Goal: Download file/media

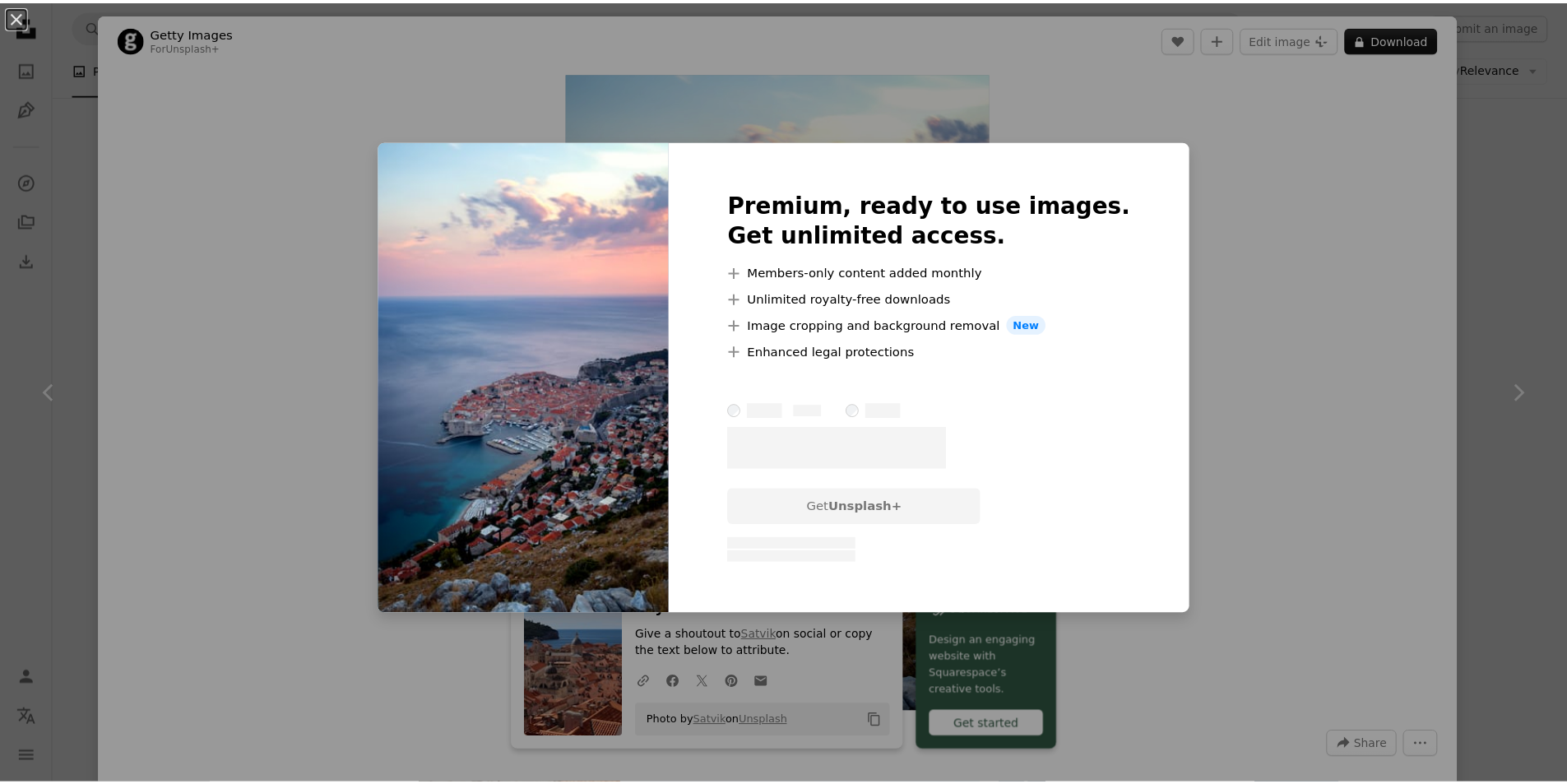
scroll to position [1726, 0]
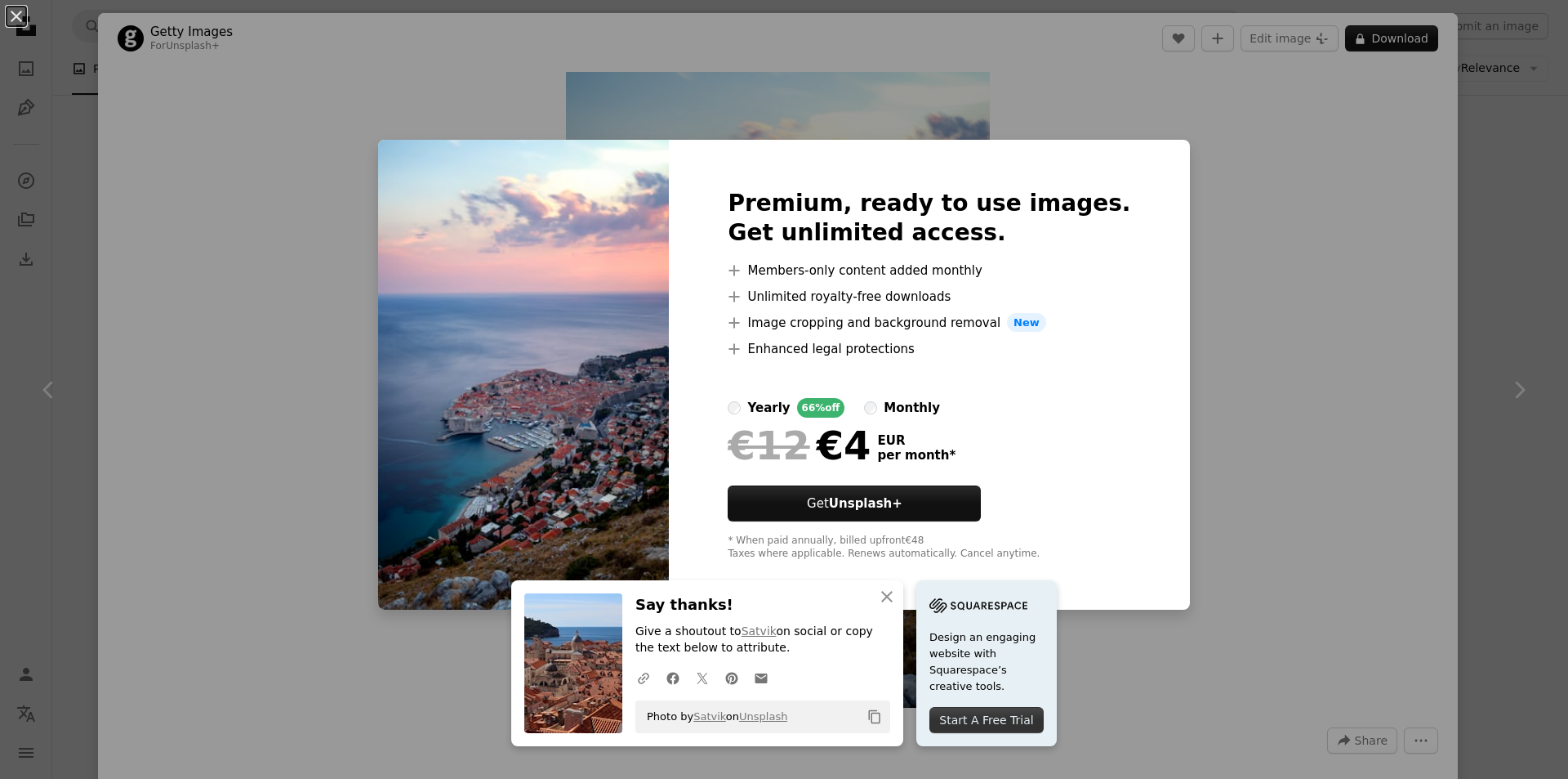
click at [1209, 340] on div "An X shape Premium, ready to use images. Get unlimited access. A plus sign Memb…" at bounding box center [784, 390] width 1568 height 779
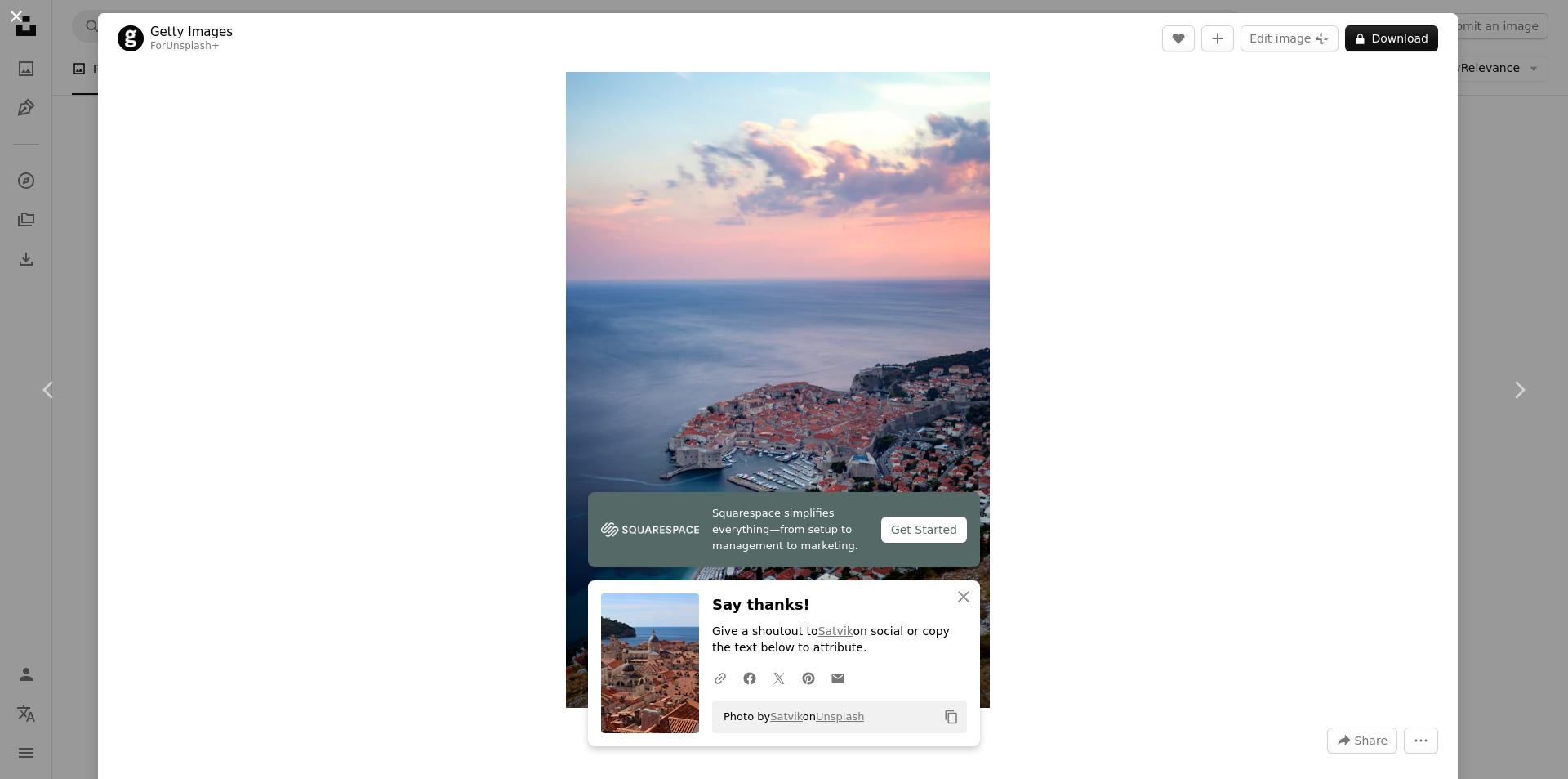
click at [26, 20] on button "An X shape" at bounding box center [16, 16] width 20 height 20
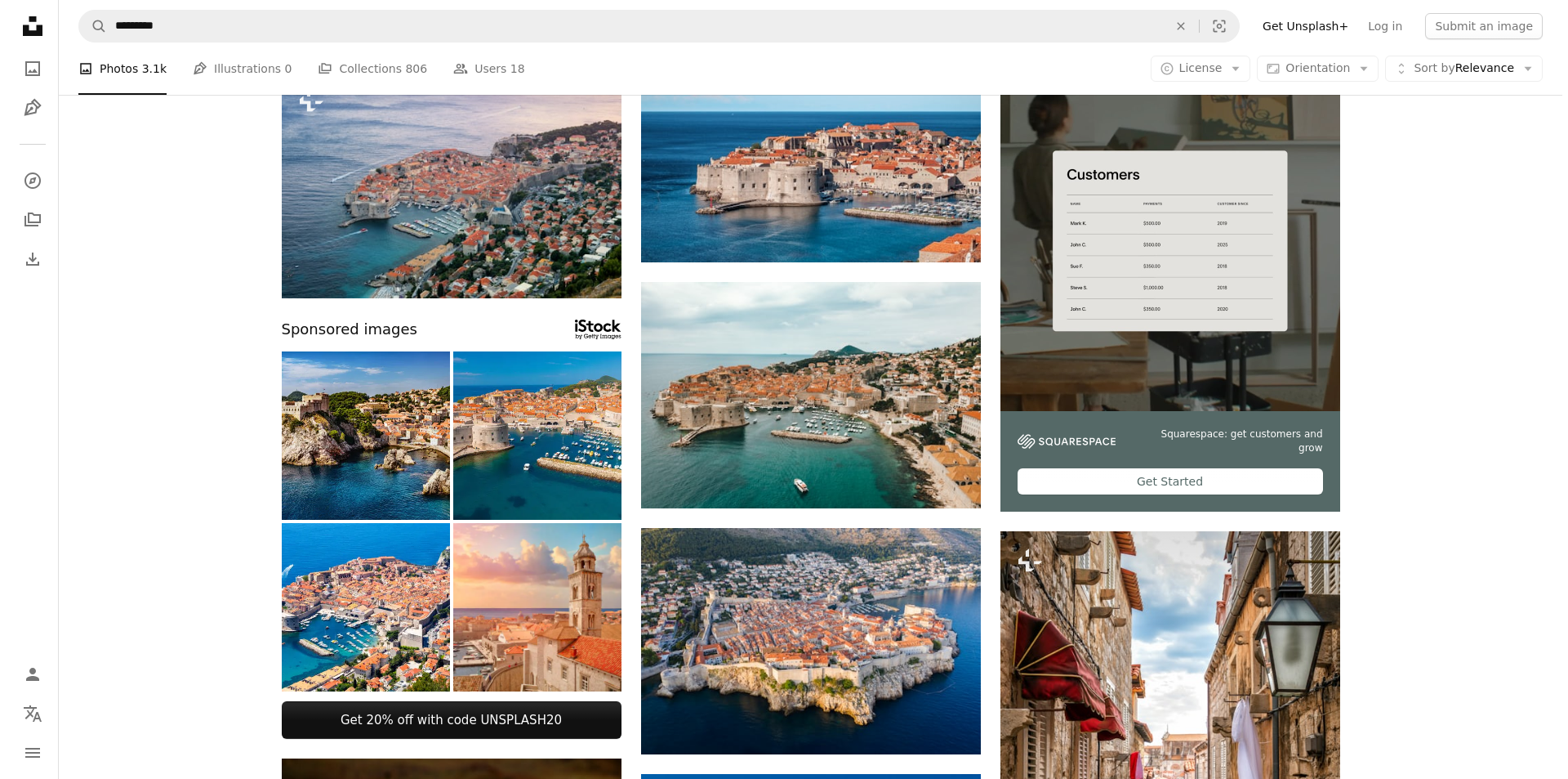
scroll to position [245, 0]
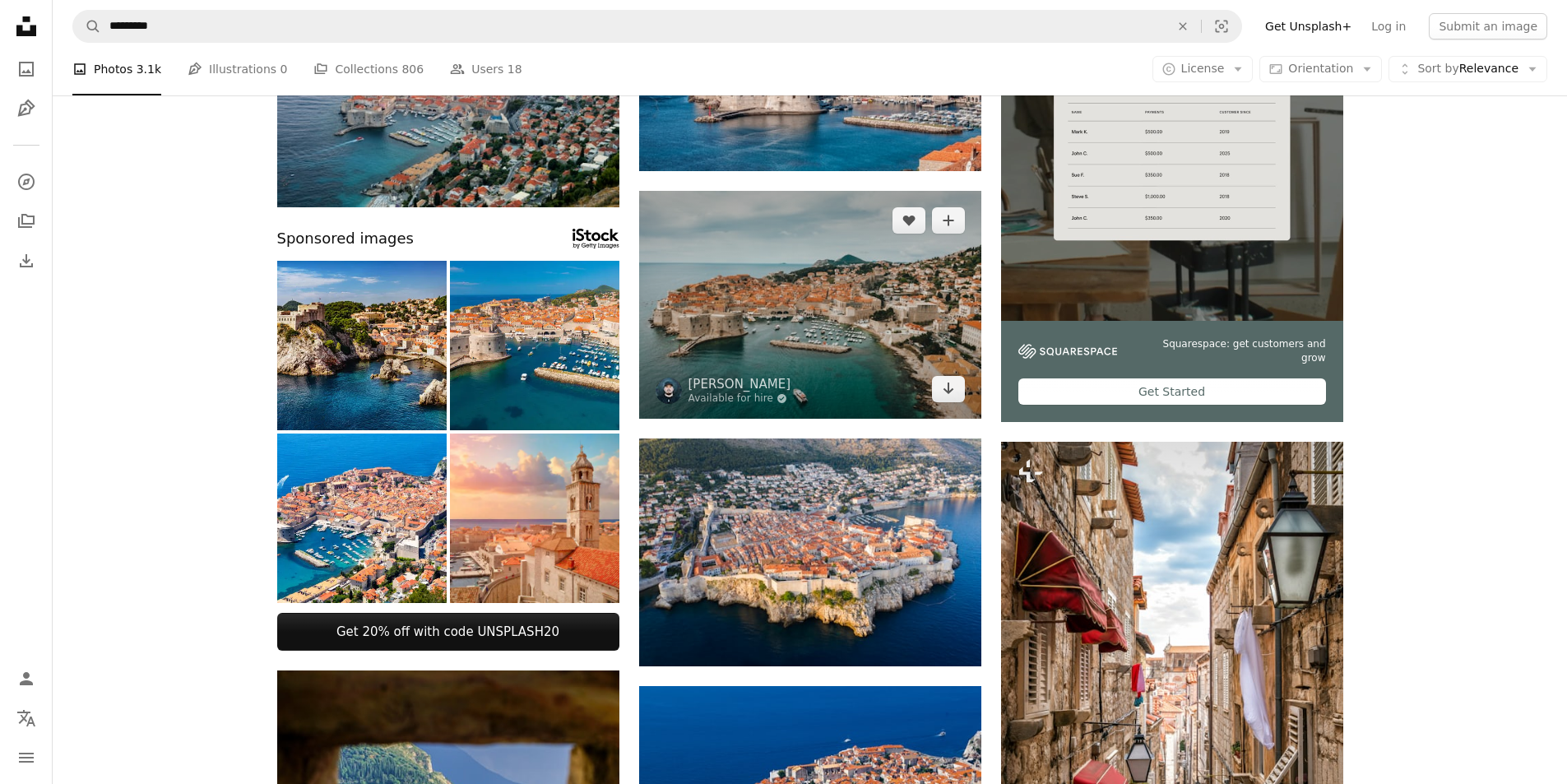
click at [899, 337] on img at bounding box center [810, 304] width 343 height 228
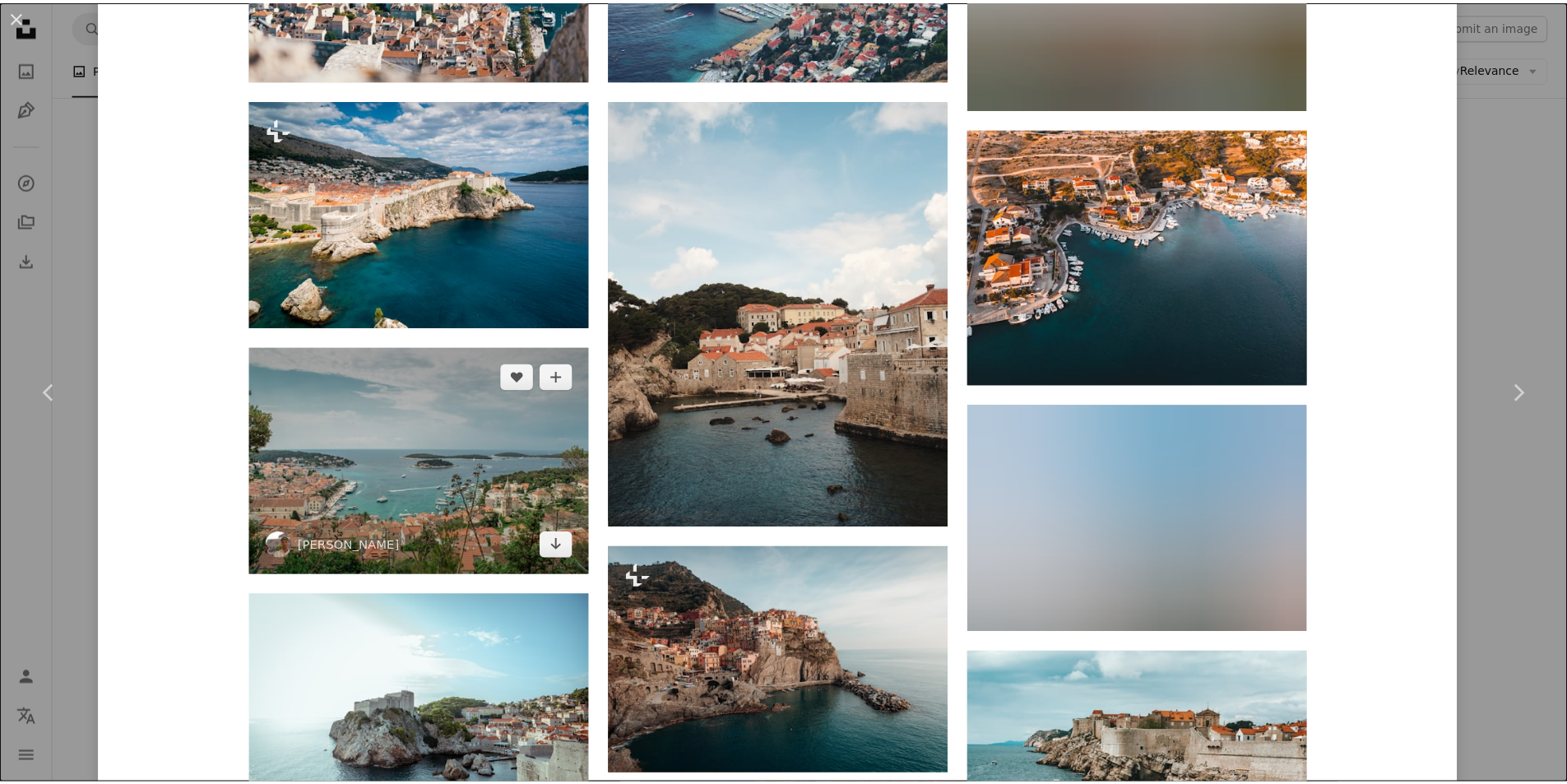
scroll to position [1891, 0]
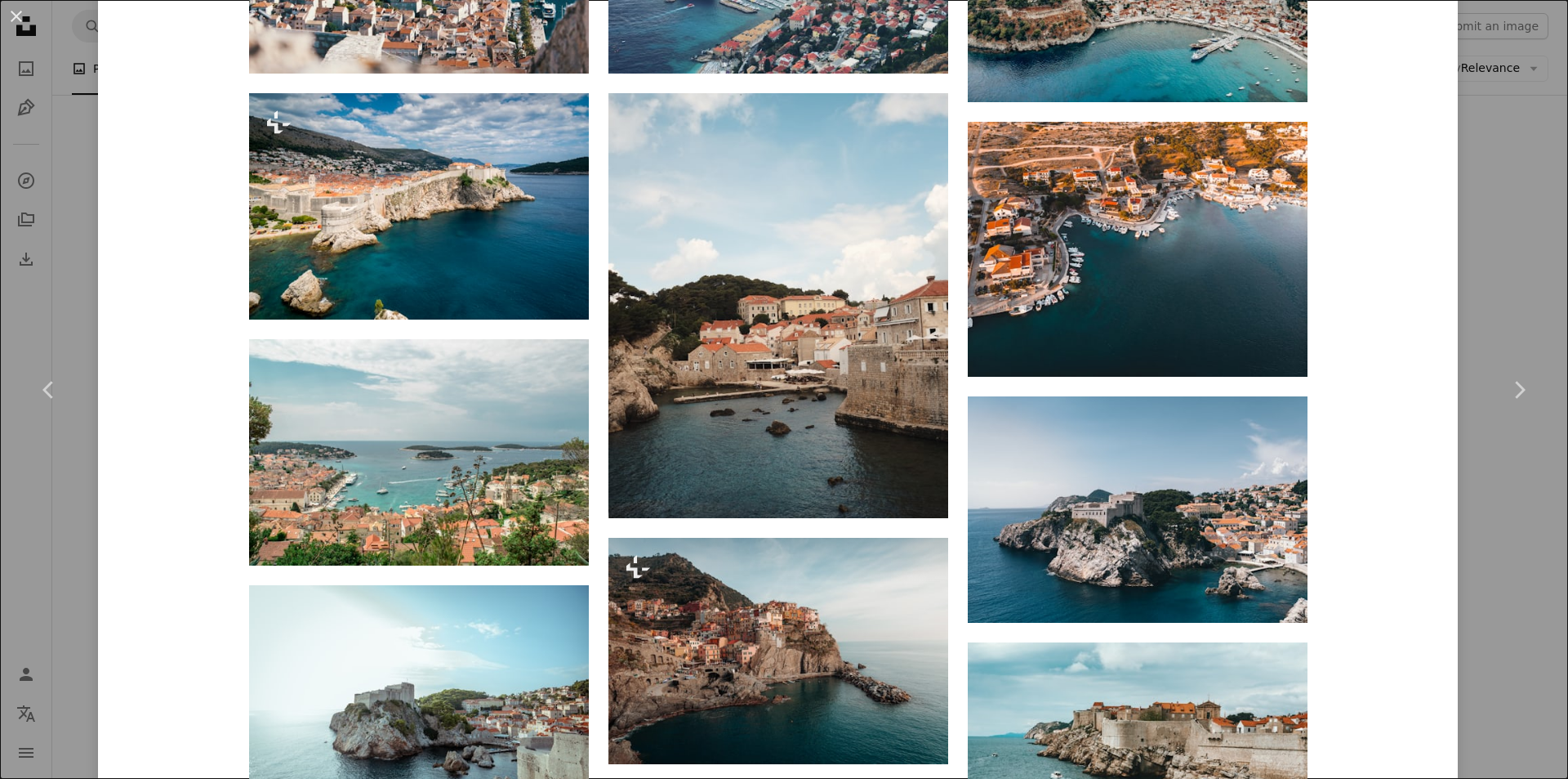
click at [0, 548] on div "An X shape Chevron left Chevron right [PERSON_NAME] Available for hire A checkm…" at bounding box center [784, 390] width 1568 height 779
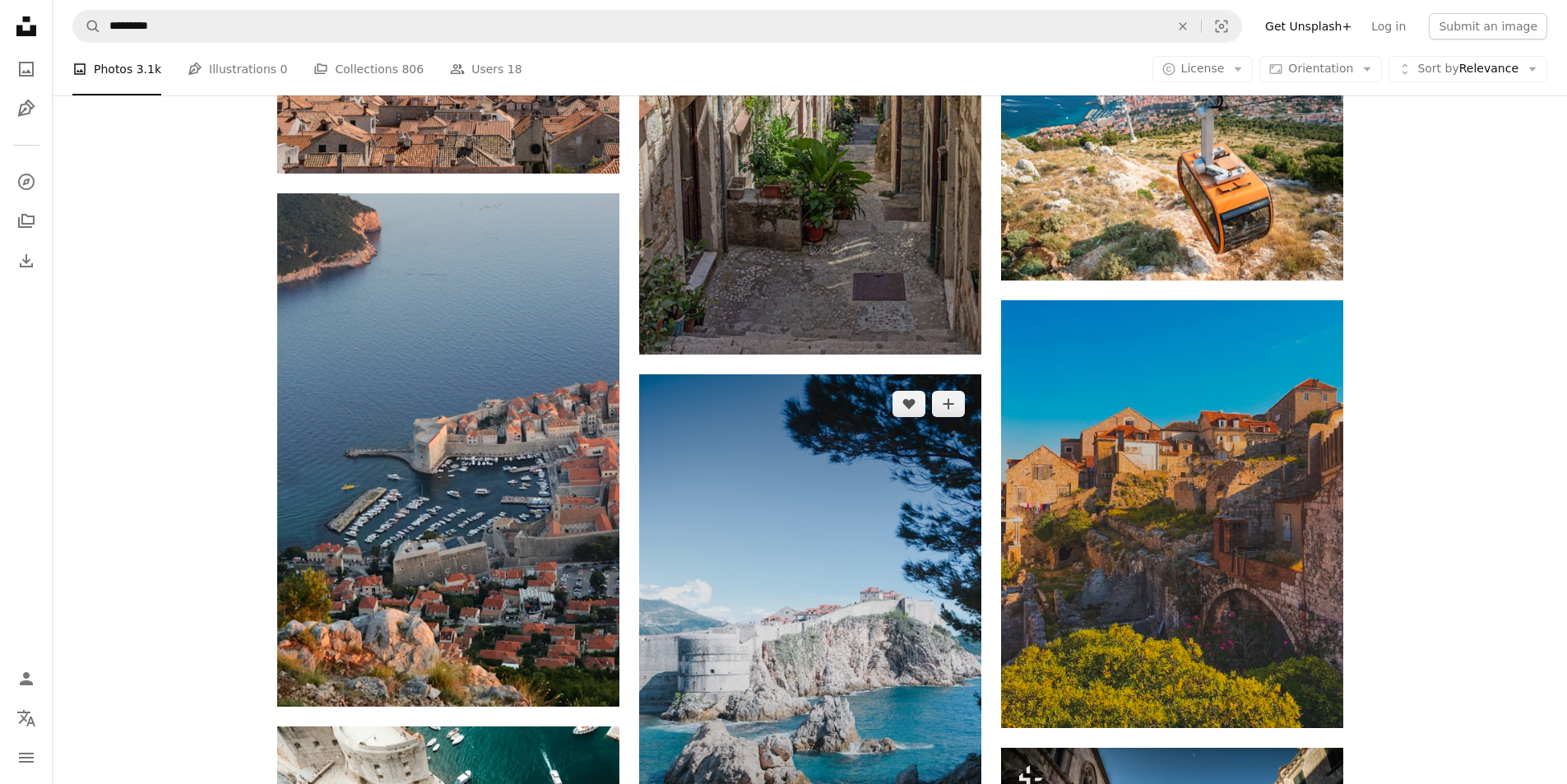
scroll to position [4193, 0]
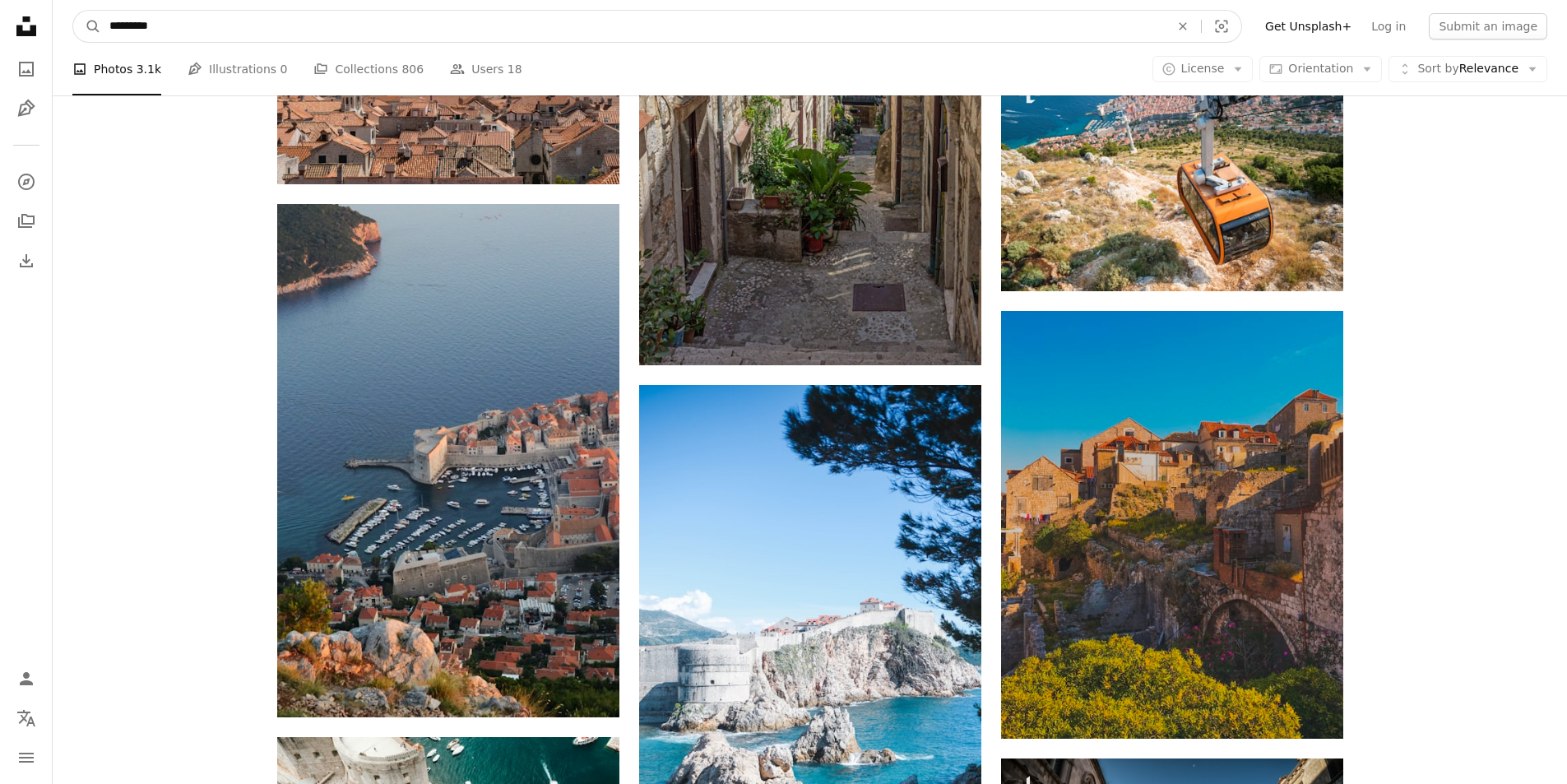
drag, startPoint x: 374, startPoint y: 27, endPoint x: 0, endPoint y: 78, distance: 377.5
type input "*********"
click at [73, 10] on button "A magnifying glass" at bounding box center [87, 26] width 28 height 31
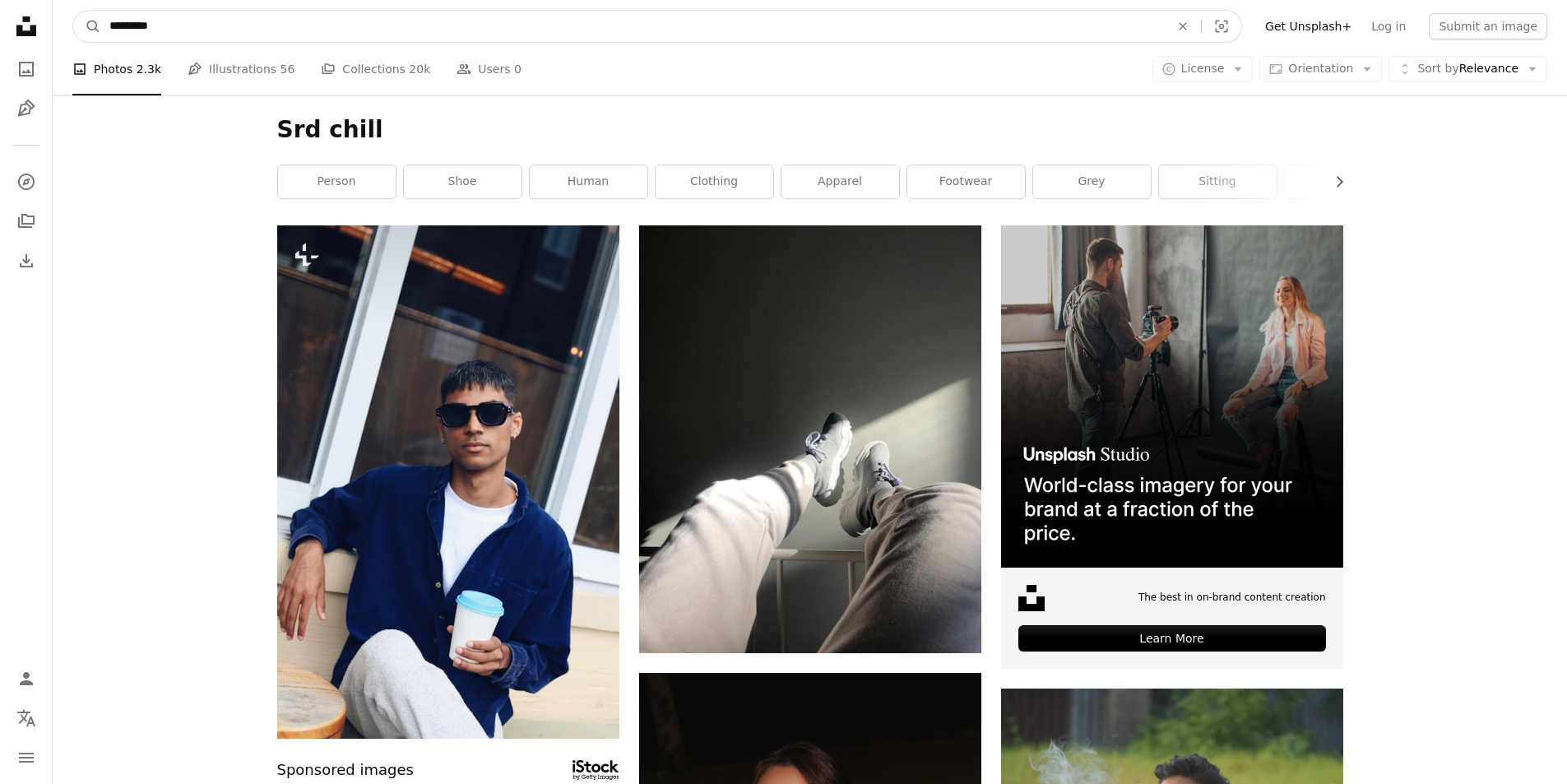
drag, startPoint x: 258, startPoint y: 28, endPoint x: 0, endPoint y: 69, distance: 261.2
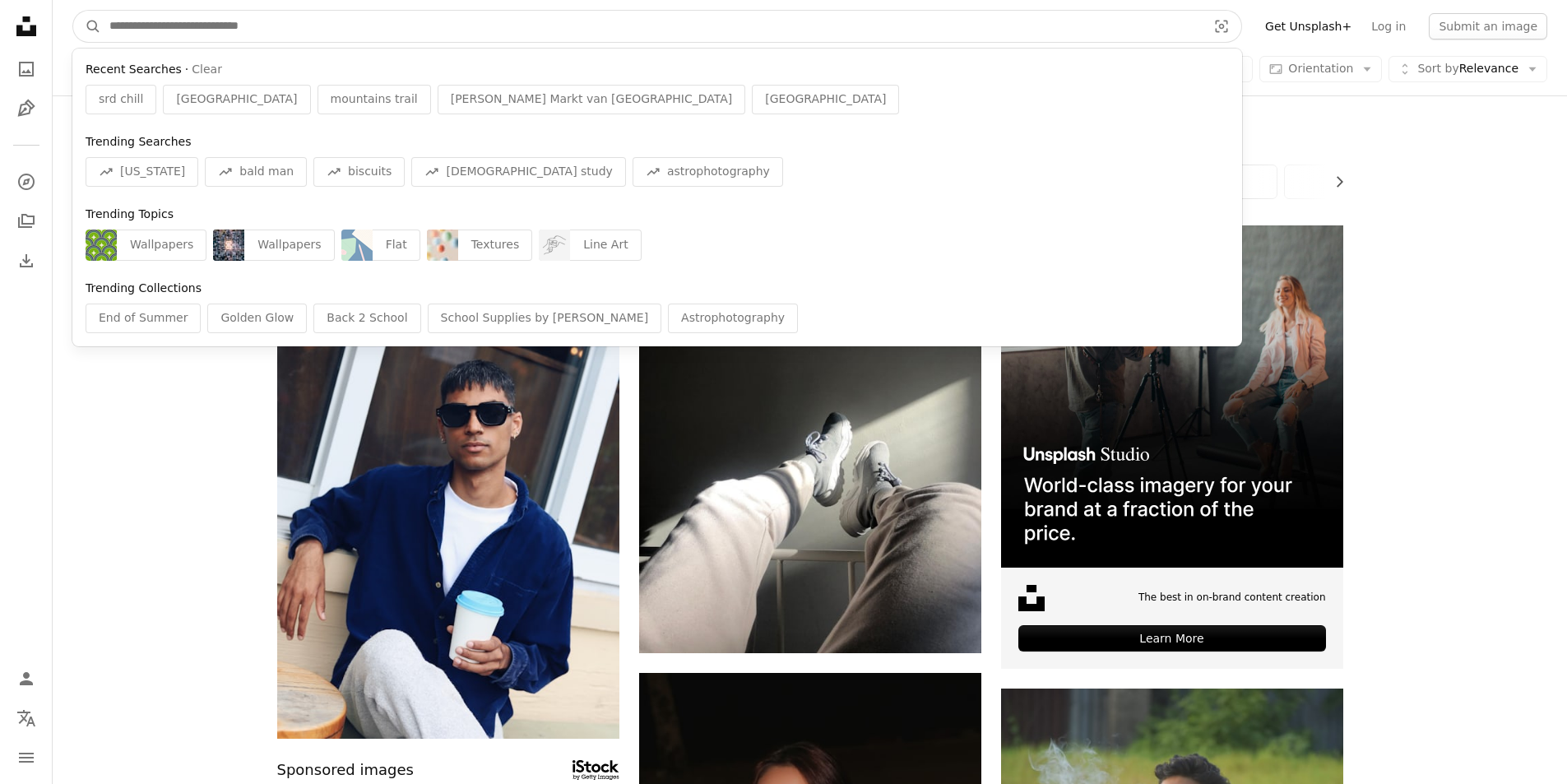
paste input "***"
type input "***"
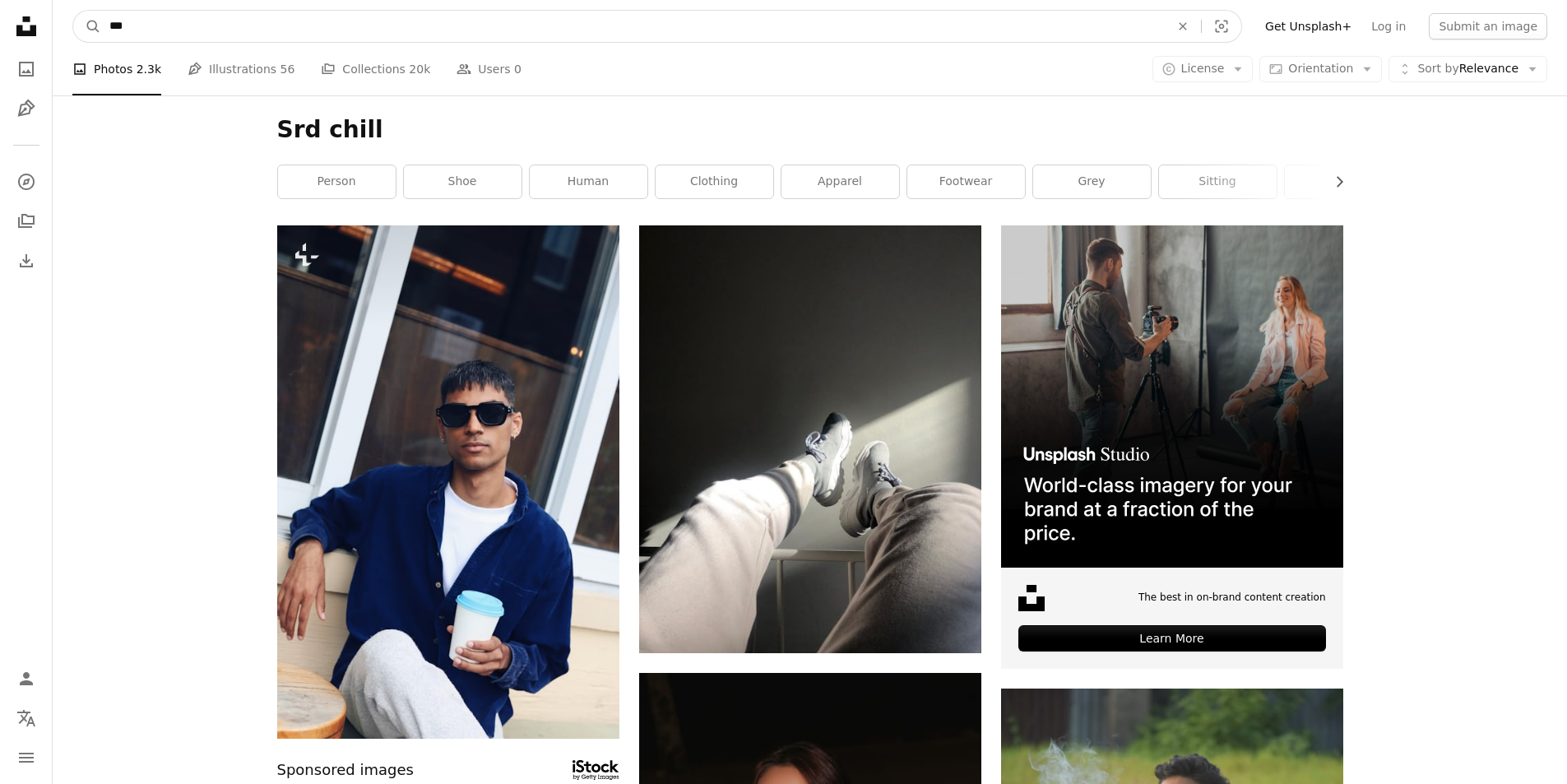
click button "A magnifying glass" at bounding box center [87, 26] width 28 height 31
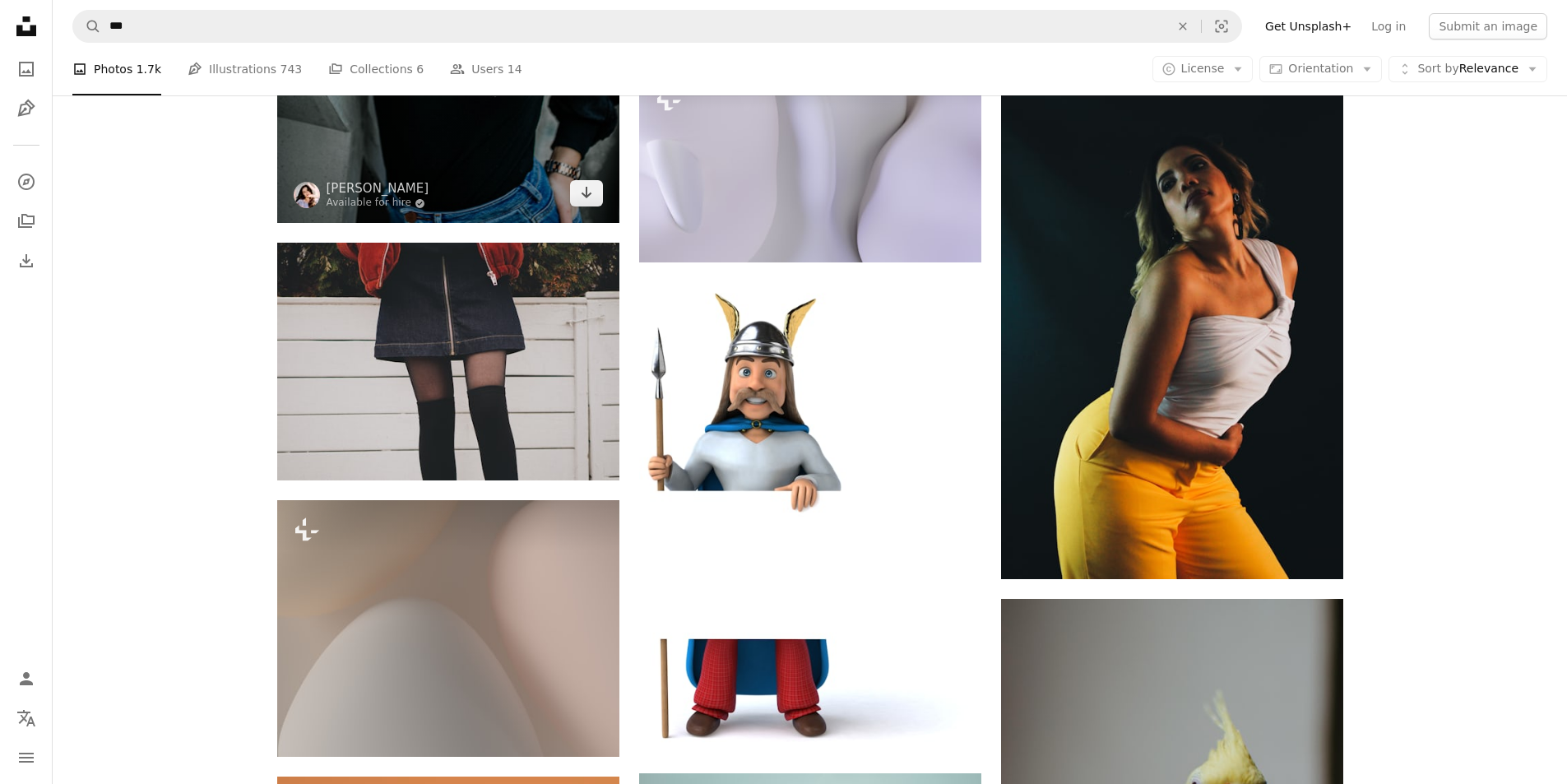
scroll to position [1726, 0]
